Goal: Find contact information: Find contact information

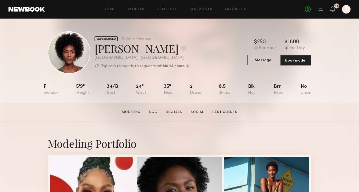
click at [255, 58] on button "Message" at bounding box center [263, 60] width 31 height 11
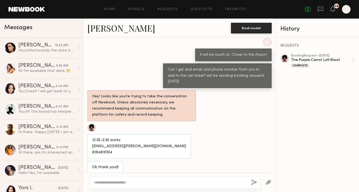
scroll to position [207, 0]
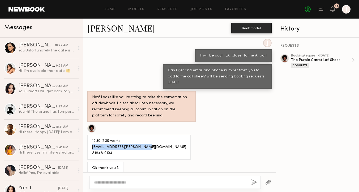
copy div "[EMAIL_ADDRESS][PERSON_NAME][DOMAIN_NAME]"
drag, startPoint x: 92, startPoint y: 148, endPoint x: 151, endPoint y: 148, distance: 58.7
click at [152, 148] on div "12:30-2:30 works [EMAIL_ADDRESS][PERSON_NAME][DOMAIN_NAME] 8184810104" at bounding box center [179, 142] width 193 height 36
drag, startPoint x: 115, startPoint y: 153, endPoint x: 92, endPoint y: 154, distance: 22.4
click at [92, 154] on div "12:30-2:30 works Rchristine.lewis@gmail.com 8184810104" at bounding box center [139, 148] width 94 height 18
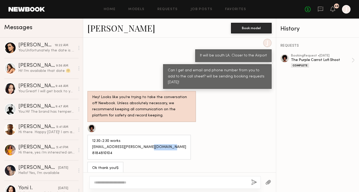
copy div "8184810104"
drag, startPoint x: 140, startPoint y: 147, endPoint x: 91, endPoint y: 147, distance: 48.6
click at [91, 147] on div "12:30-2:30 works Rchristine.lewis@gmail.com 8184810104" at bounding box center [139, 147] width 104 height 25
copy div "Rchristine.lewis@gmail.com"
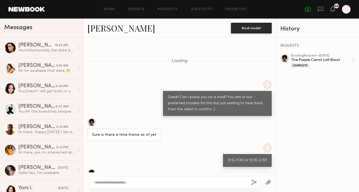
scroll to position [760, 0]
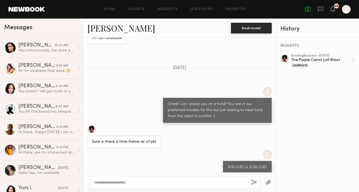
click at [99, 32] on link "Rose L." at bounding box center [121, 27] width 68 height 11
